Goal: Information Seeking & Learning: Find specific fact

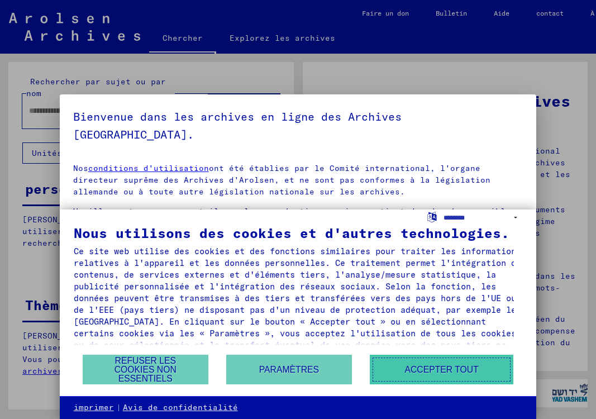
click at [426, 370] on font "Accepter tout" at bounding box center [441, 369] width 74 height 9
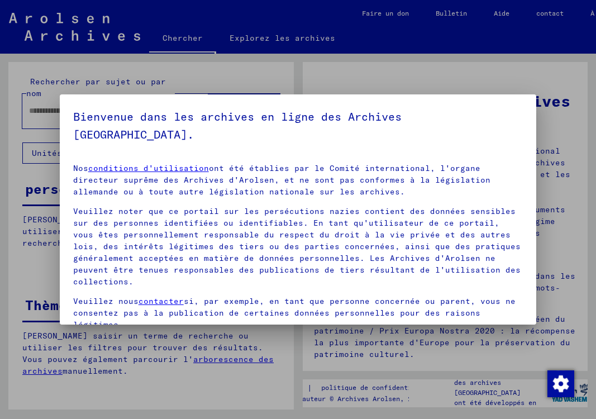
click at [450, 78] on div at bounding box center [298, 209] width 596 height 419
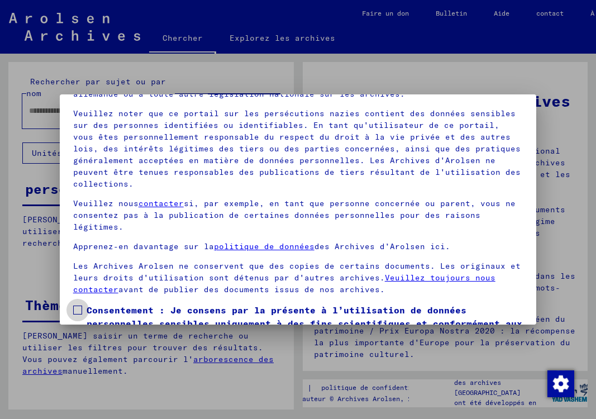
click at [77, 306] on span at bounding box center [77, 310] width 9 height 9
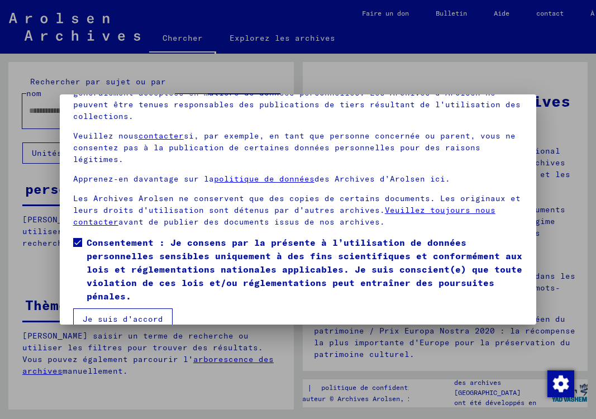
click at [145, 314] on font "Je suis d'accord" at bounding box center [123, 319] width 80 height 10
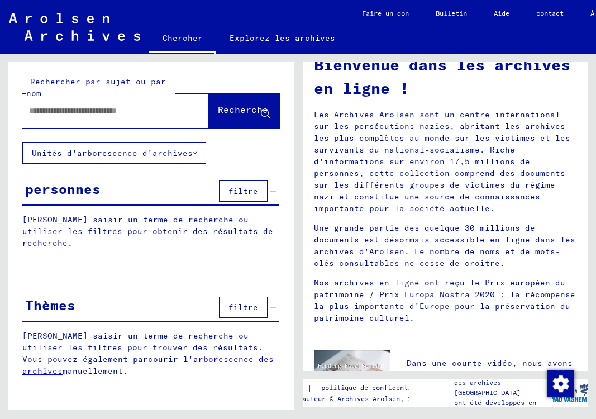
scroll to position [0, 0]
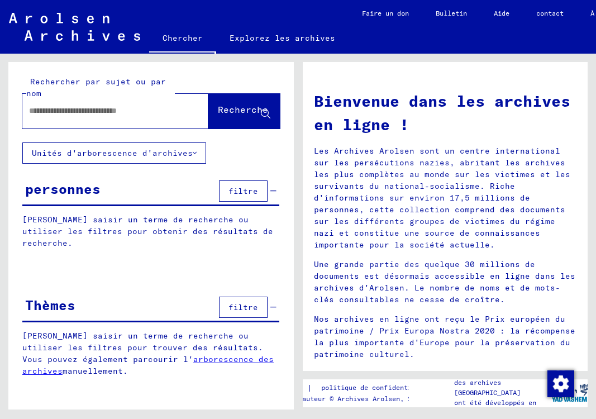
click at [63, 116] on input "text" at bounding box center [102, 111] width 146 height 12
click at [237, 108] on font "Recherche" at bounding box center [243, 109] width 50 height 11
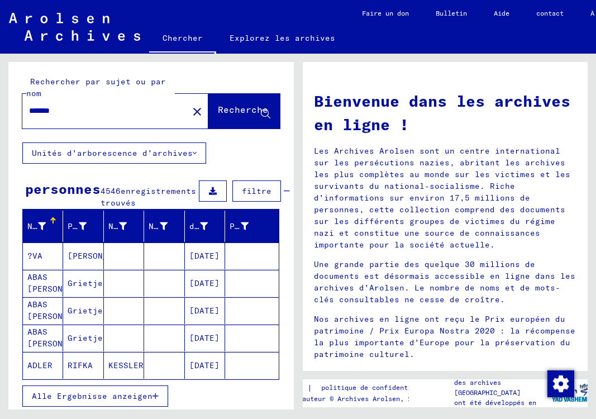
click at [112, 112] on input "*******" at bounding box center [102, 111] width 146 height 12
click at [218, 104] on font "Recherche" at bounding box center [243, 109] width 50 height 11
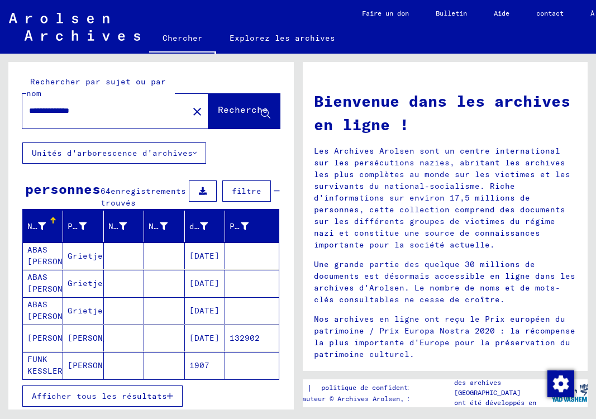
drag, startPoint x: 69, startPoint y: 112, endPoint x: 123, endPoint y: 115, distance: 53.7
click at [123, 115] on input "**********" at bounding box center [102, 111] width 146 height 12
click at [224, 108] on font "Recherche" at bounding box center [243, 109] width 50 height 11
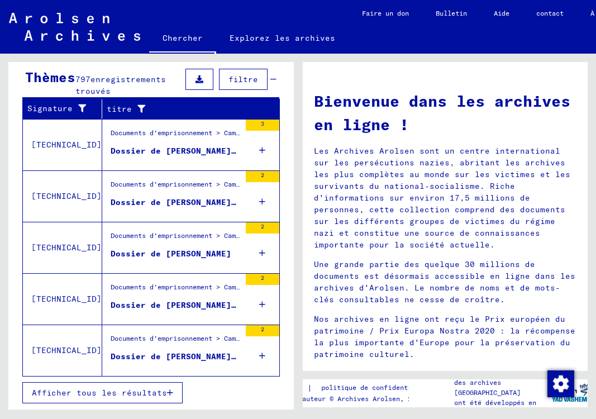
scroll to position [395, 0]
click at [97, 397] on font "Afficher tous les résultats" at bounding box center [99, 393] width 135 height 10
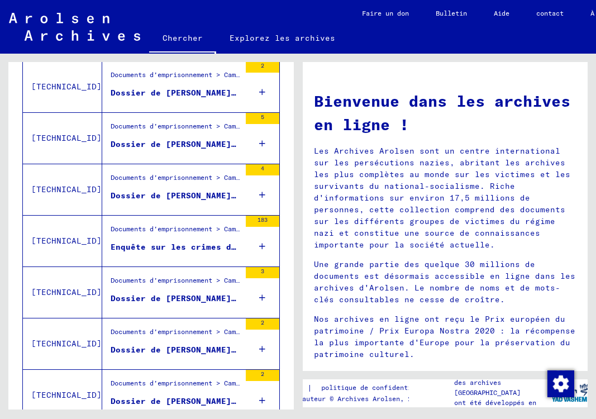
scroll to position [0, 0]
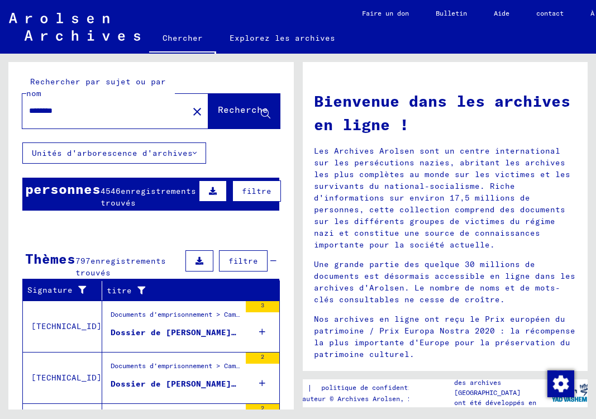
click at [121, 115] on input "*******" at bounding box center [102, 111] width 146 height 12
type input "**********"
click at [227, 109] on font "Recherche" at bounding box center [243, 109] width 50 height 11
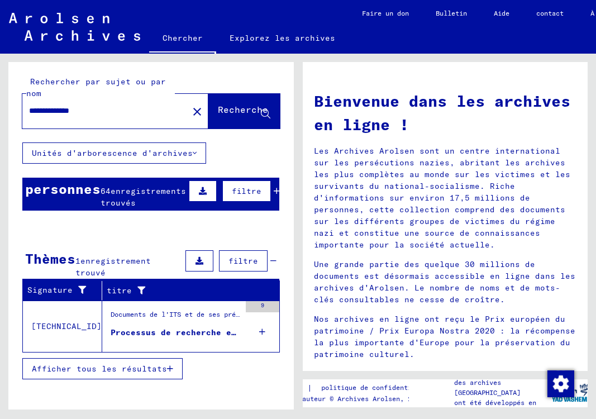
click at [53, 192] on font "personnes" at bounding box center [62, 188] width 75 height 17
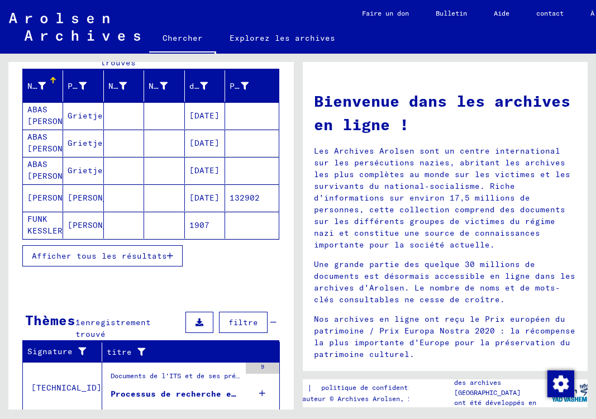
scroll to position [141, 0]
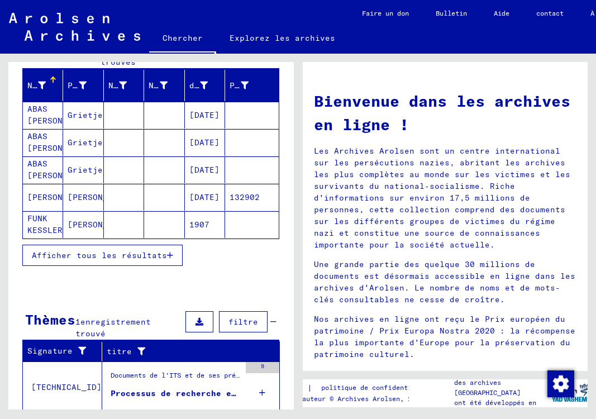
click at [126, 260] on font "Afficher tous les résultats" at bounding box center [99, 255] width 135 height 10
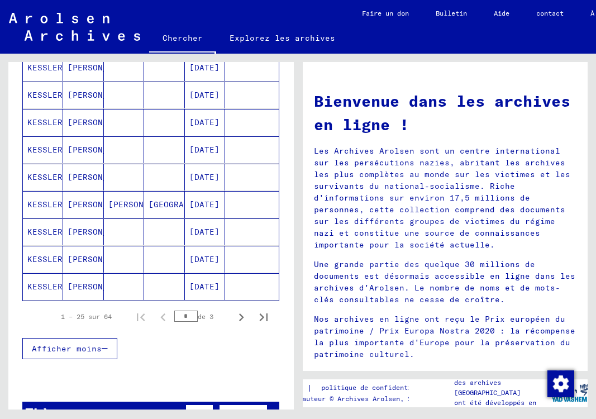
scroll to position [623, 0]
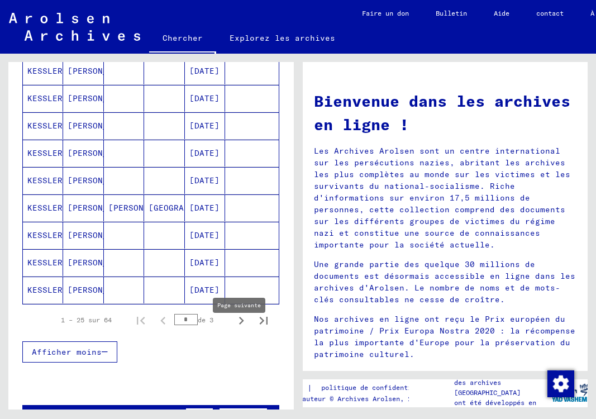
click at [239, 325] on icon "Page suivante" at bounding box center [241, 321] width 5 height 8
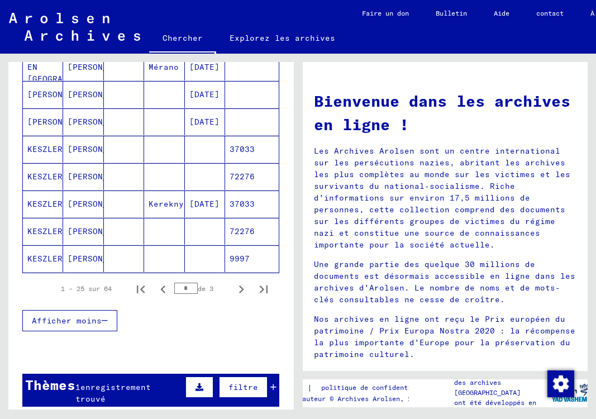
scroll to position [668, 0]
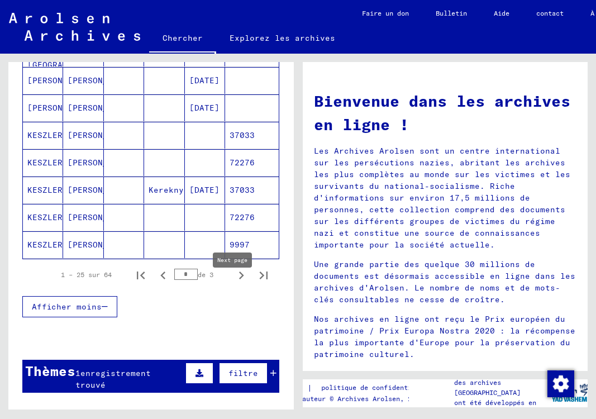
click at [234, 283] on icon "Page suivante" at bounding box center [242, 276] width 16 height 16
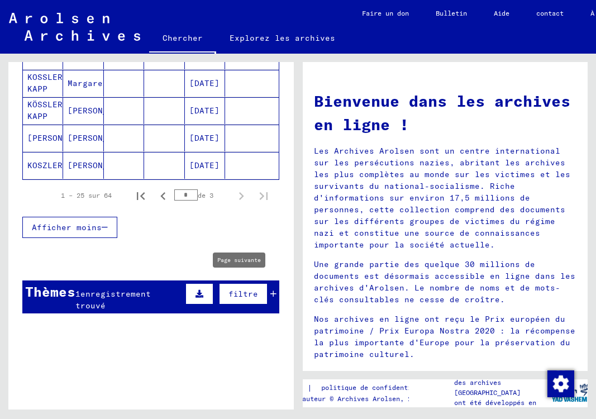
type input "*"
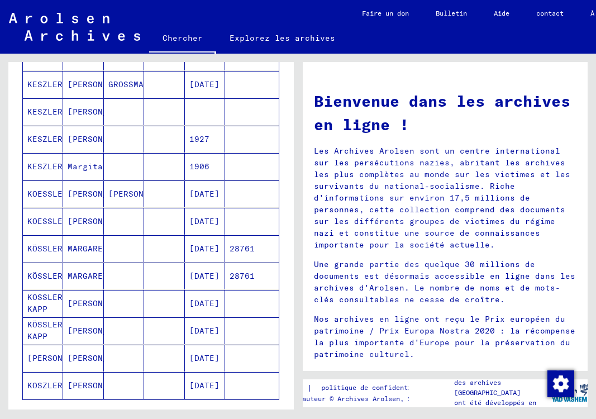
scroll to position [0, 0]
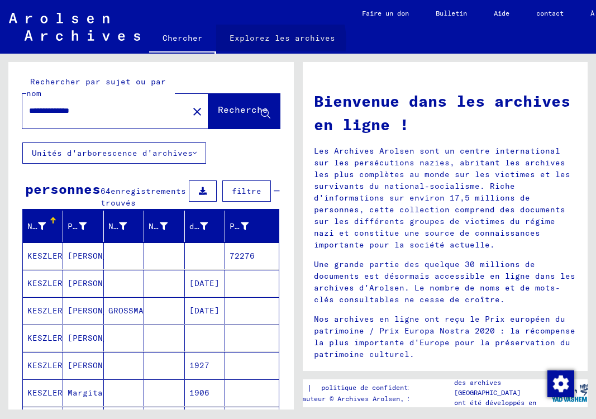
click at [272, 41] on font "Explorez les archives" at bounding box center [283, 38] width 106 height 10
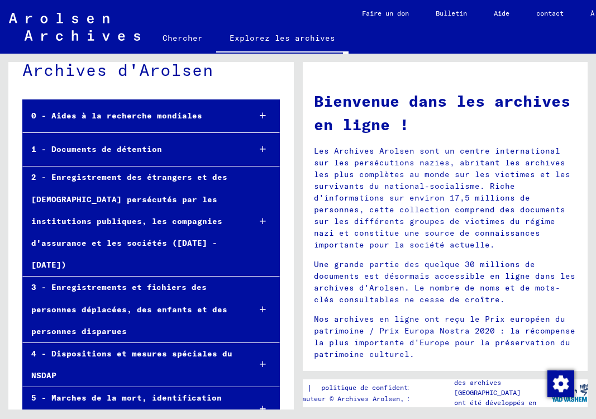
scroll to position [45, 0]
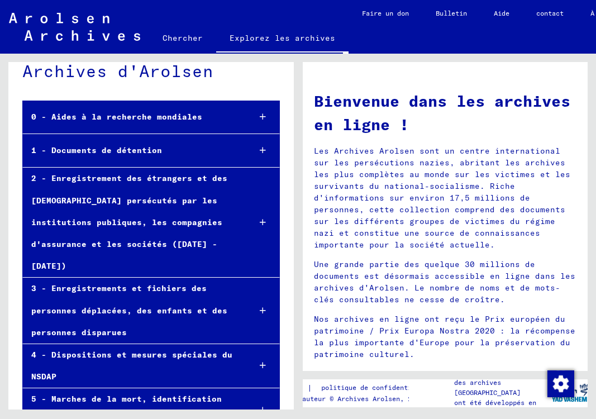
click at [174, 116] on font "0 - Aides à la recherche mondiales" at bounding box center [116, 117] width 171 height 10
